Goal: Transaction & Acquisition: Subscribe to service/newsletter

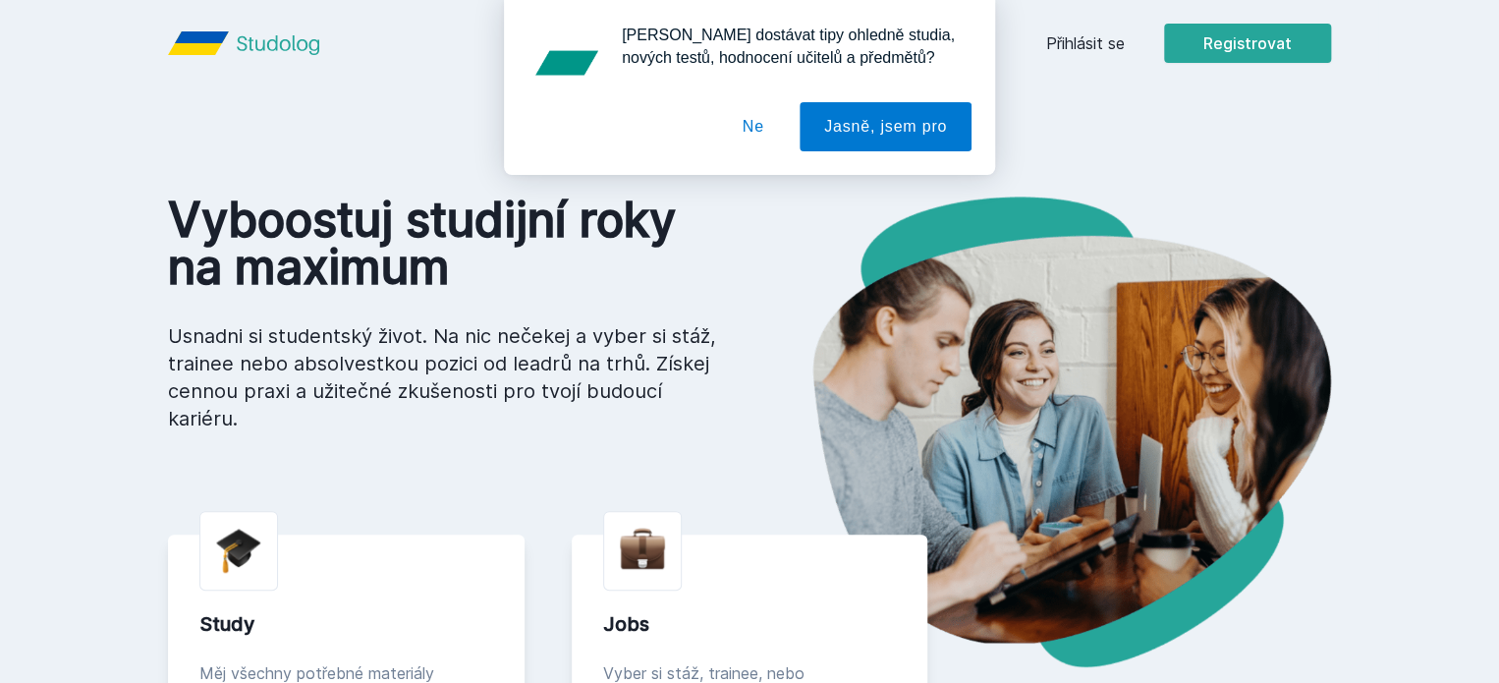
click at [752, 140] on button "Ne" at bounding box center [753, 126] width 71 height 49
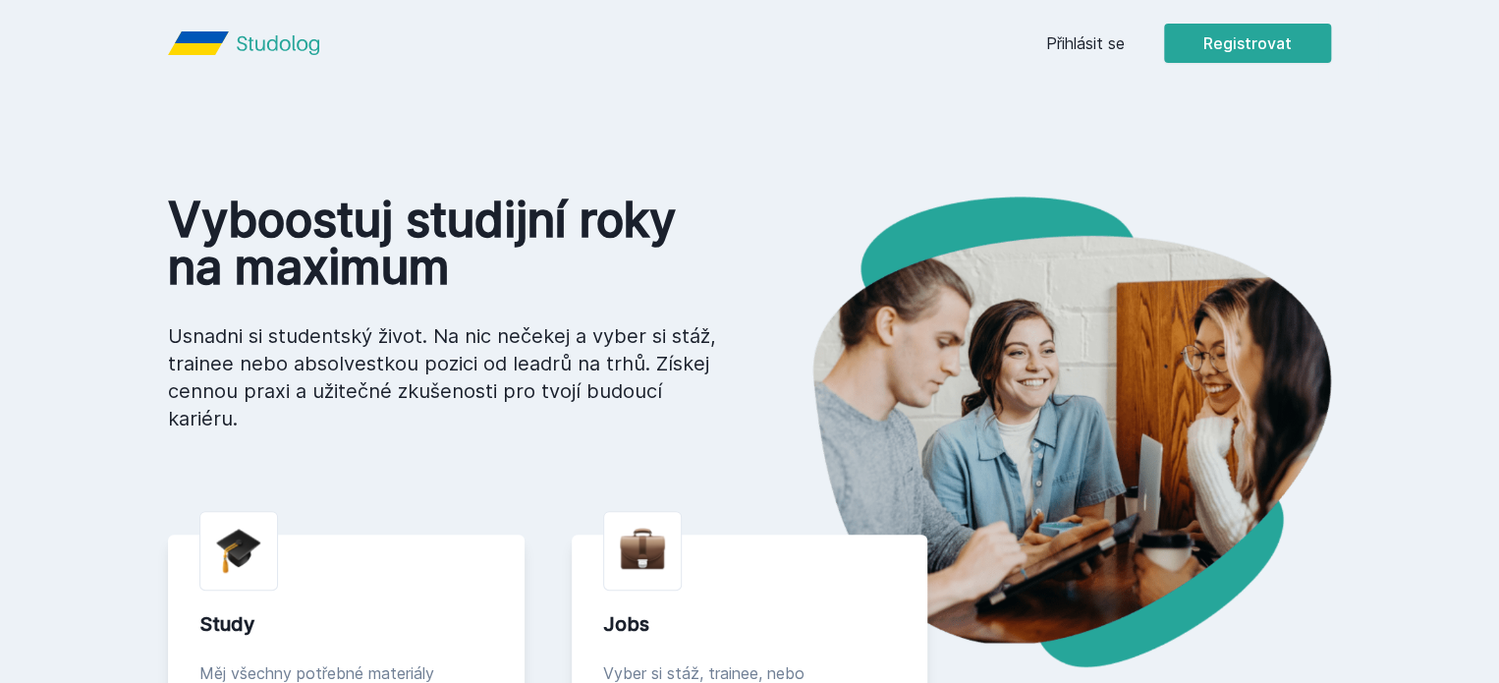
click at [237, 39] on icon "Studolog" at bounding box center [278, 45] width 82 height 20
click at [1328, 43] on button "Registrovat" at bounding box center [1247, 43] width 167 height 39
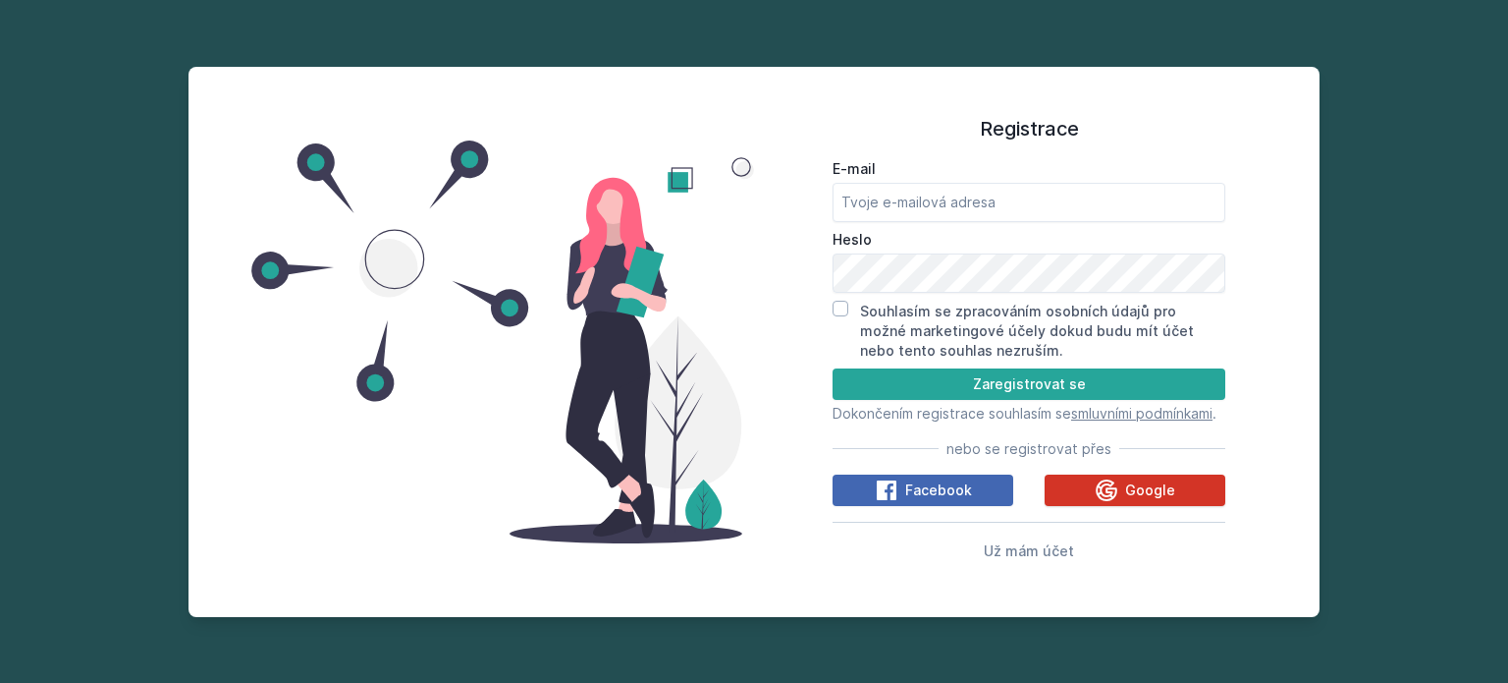
click at [1116, 494] on icon at bounding box center [1107, 490] width 24 height 24
click at [1158, 500] on span "Google" at bounding box center [1150, 490] width 50 height 20
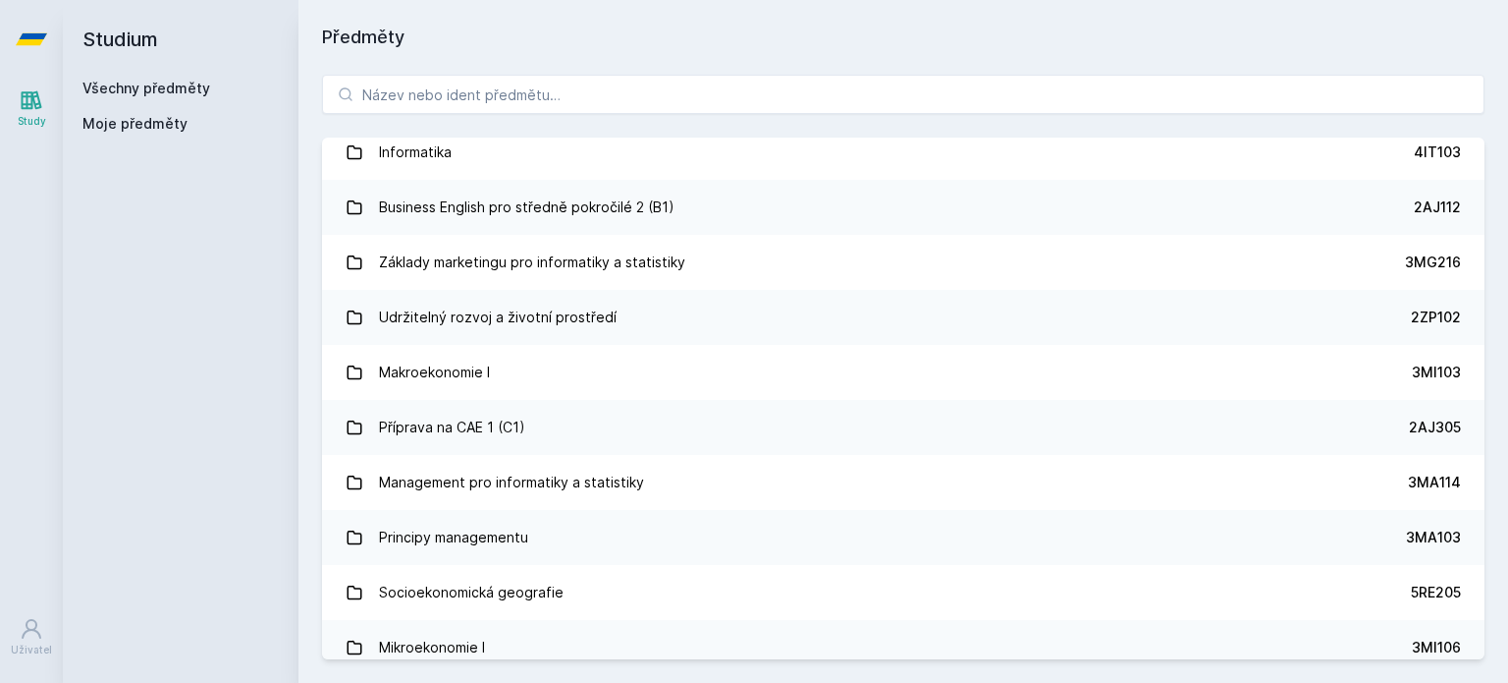
scroll to position [2110, 0]
